Goal: Task Accomplishment & Management: Manage account settings

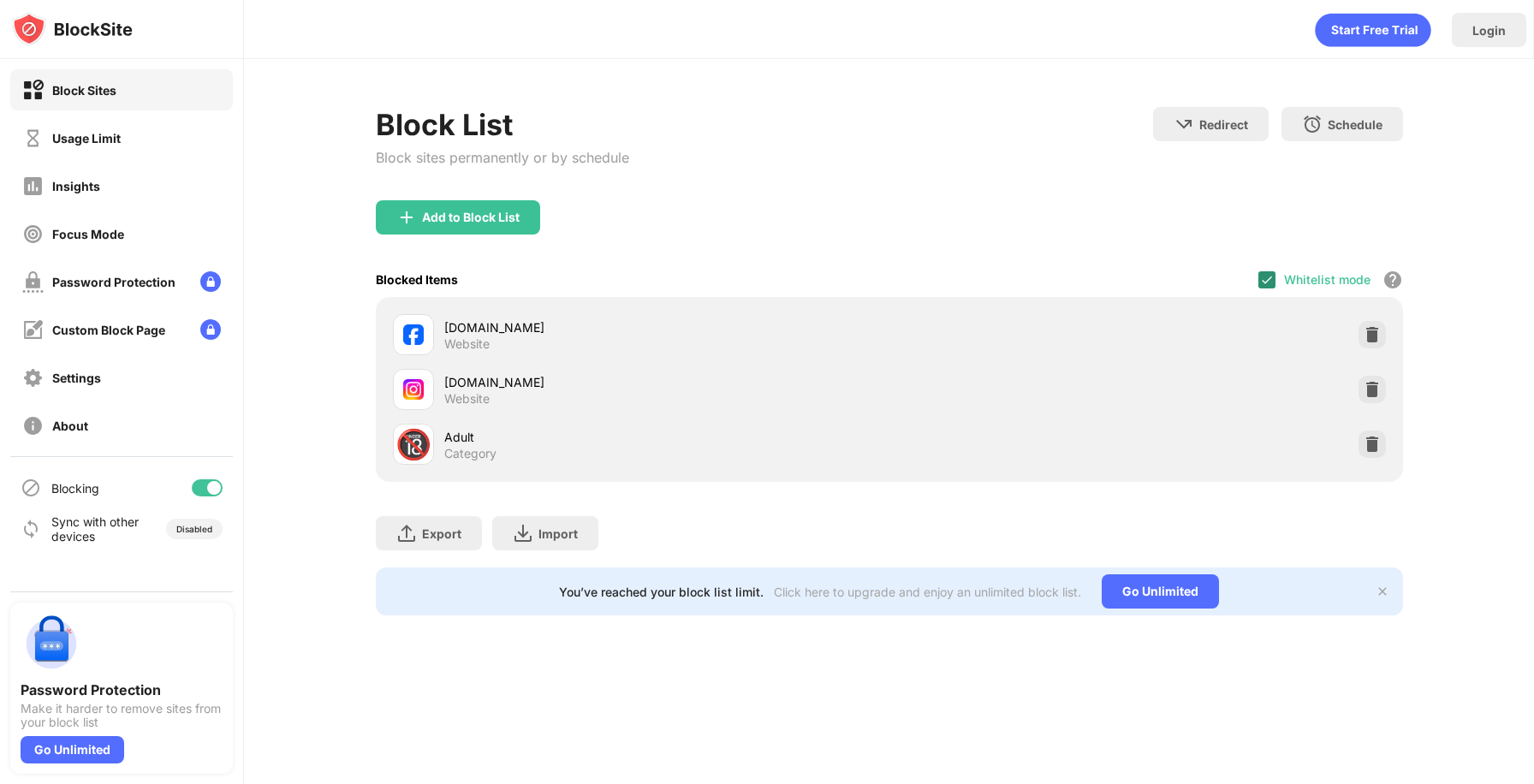
click at [1264, 273] on img at bounding box center [1267, 280] width 14 height 14
